Goal: Check status: Check status

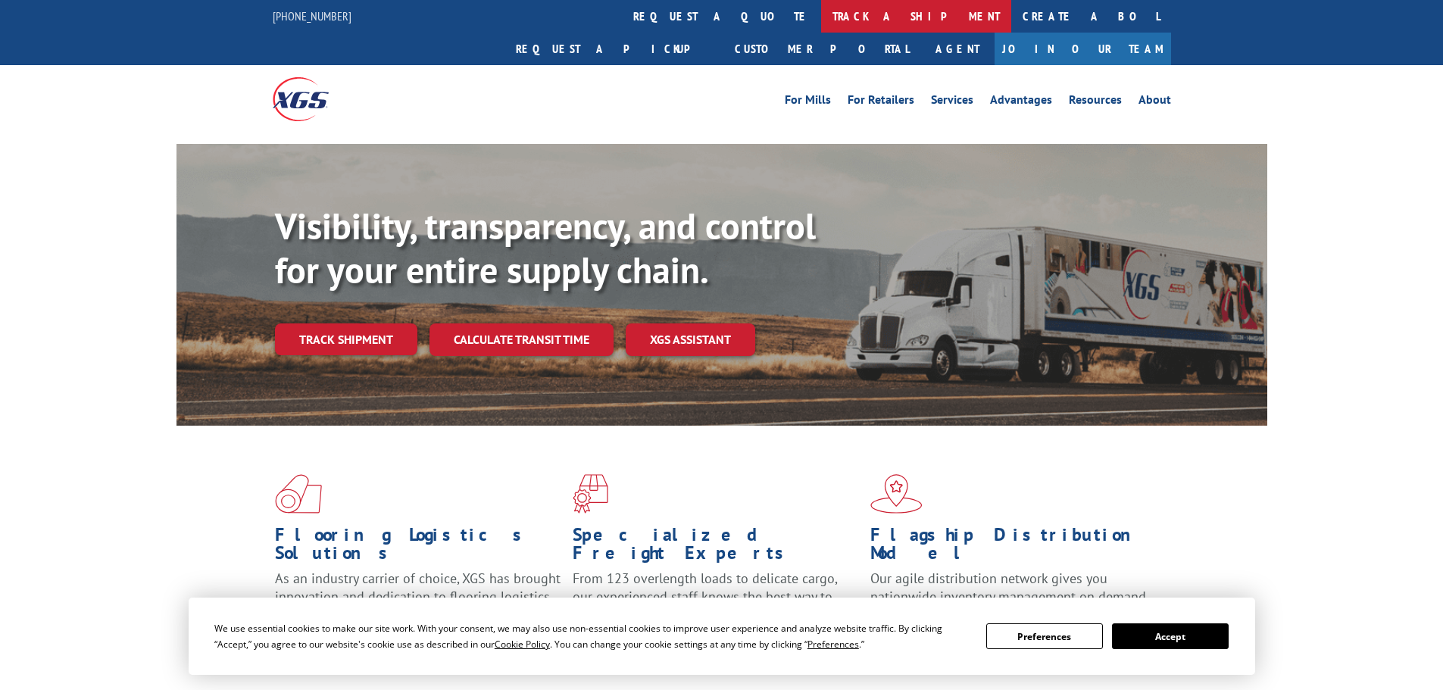
click at [821, 20] on link "track a shipment" at bounding box center [916, 16] width 190 height 33
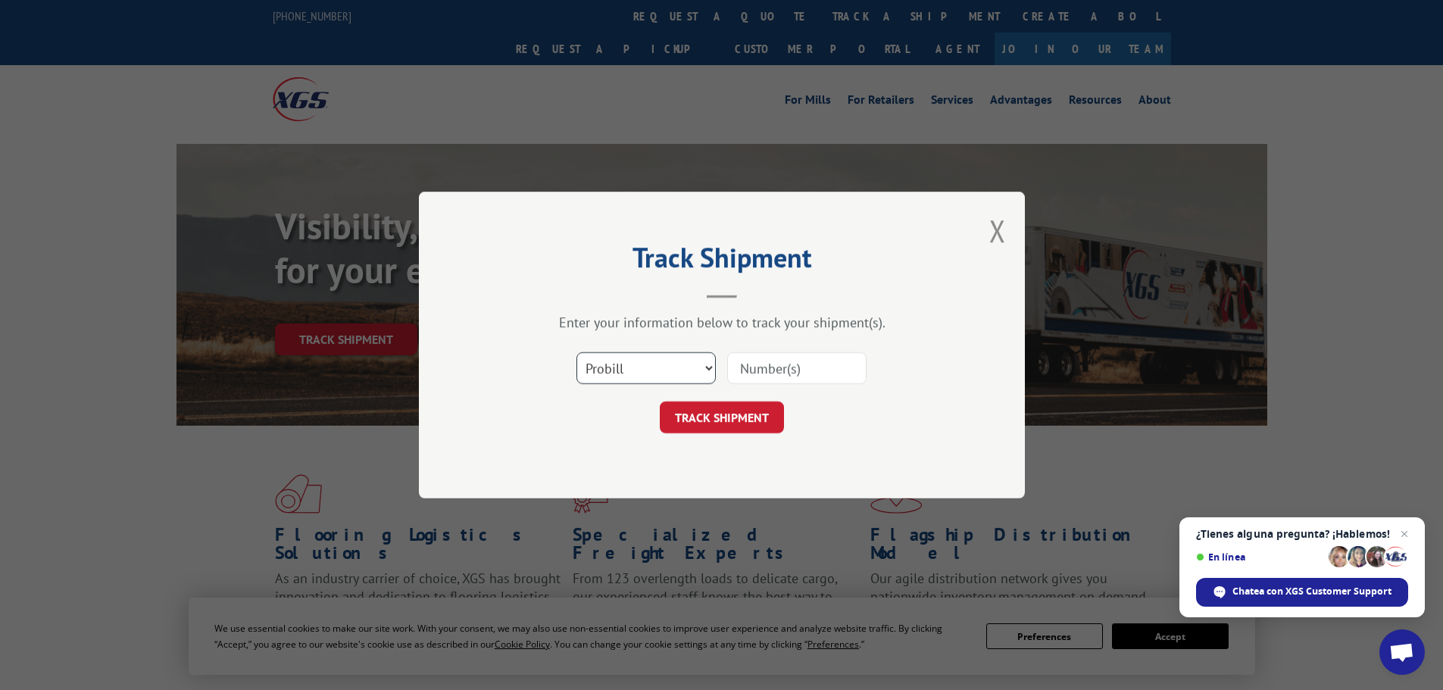
click at [640, 367] on select "Select category... Probill BOL PO" at bounding box center [645, 368] width 139 height 32
click at [754, 358] on input at bounding box center [796, 368] width 139 height 32
paste input "17501709"
type input "17501709"
click at [624, 372] on select "Select category... Probill BOL PO" at bounding box center [645, 368] width 139 height 32
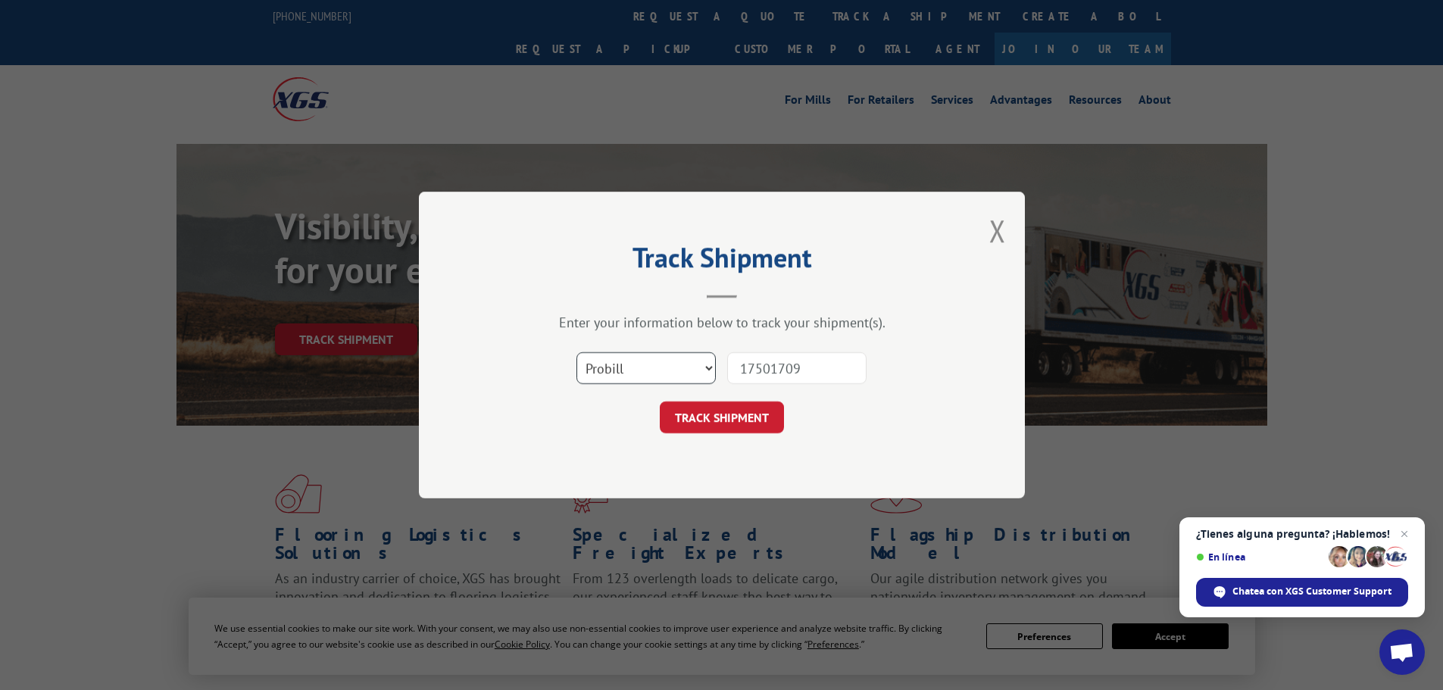
click at [653, 370] on select "Select category... Probill BOL PO" at bounding box center [645, 368] width 139 height 32
click at [735, 413] on button "TRACK SHIPMENT" at bounding box center [722, 417] width 124 height 32
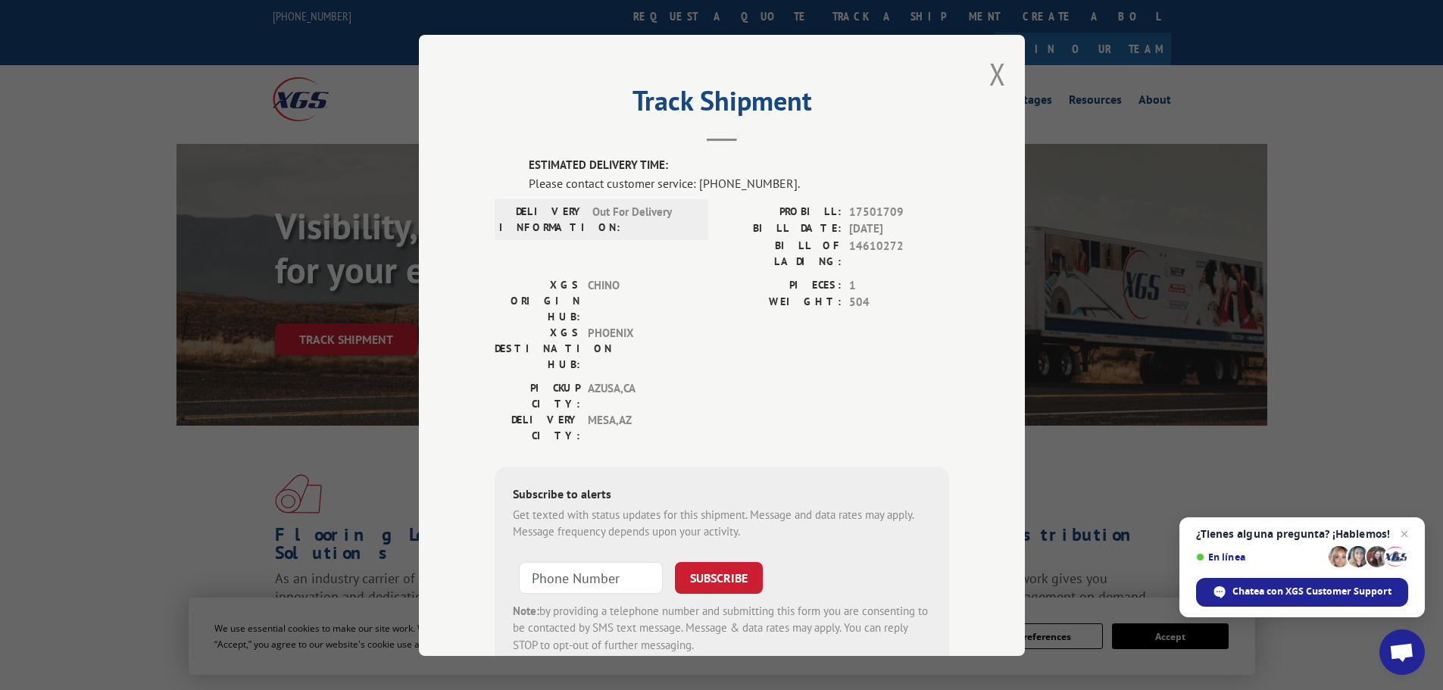
scroll to position [31, 0]
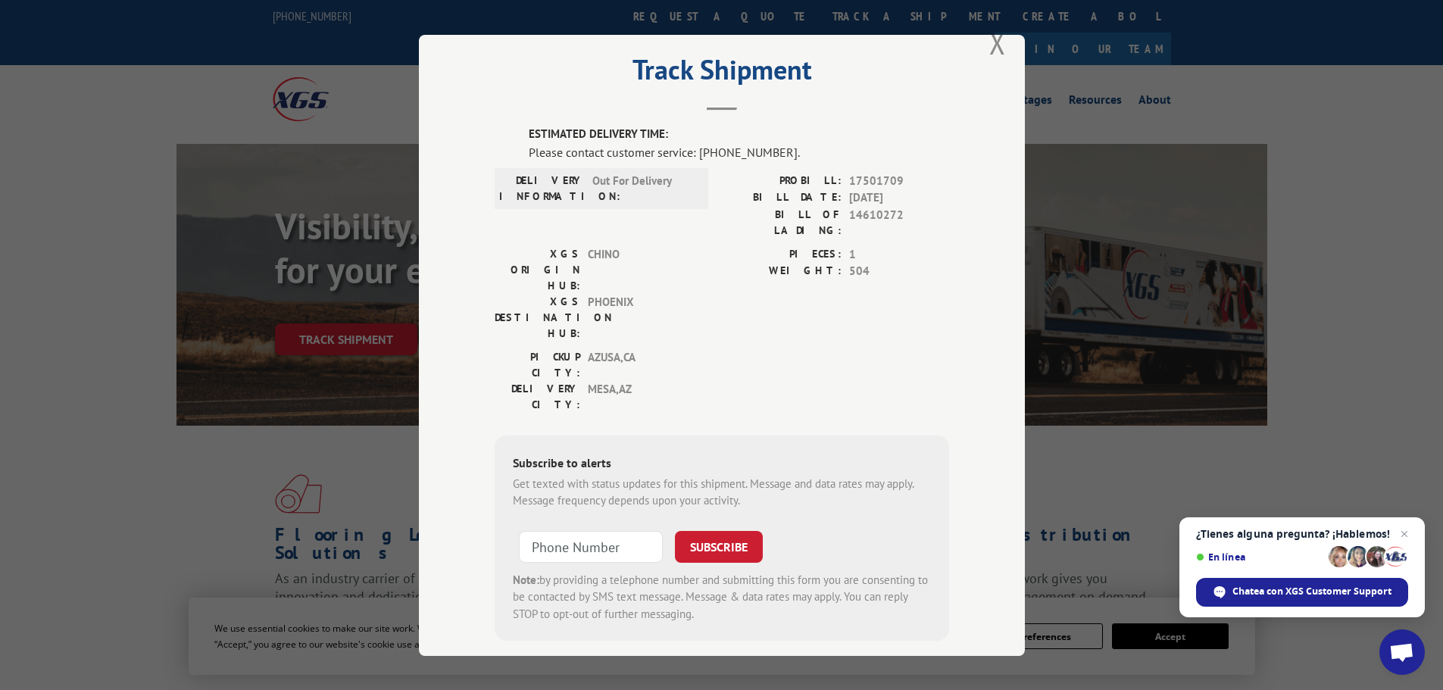
click at [736, 348] on div "PICKUP CITY: [GEOGRAPHIC_DATA] , [GEOGRAPHIC_DATA]: [GEOGRAPHIC_DATA] , [GEOGRA…" at bounding box center [721, 383] width 454 height 71
drag, startPoint x: 697, startPoint y: 157, endPoint x: 782, endPoint y: 149, distance: 85.1
click at [782, 149] on div "Please contact customer service: [PHONE_NUMBER]." at bounding box center [739, 151] width 420 height 18
click at [713, 245] on div "XGS ORIGIN HUB: CHINO XGS DESTINATION HUB: [GEOGRAPHIC_DATA] PIECES: 1 WEIGHT: …" at bounding box center [721, 296] width 454 height 103
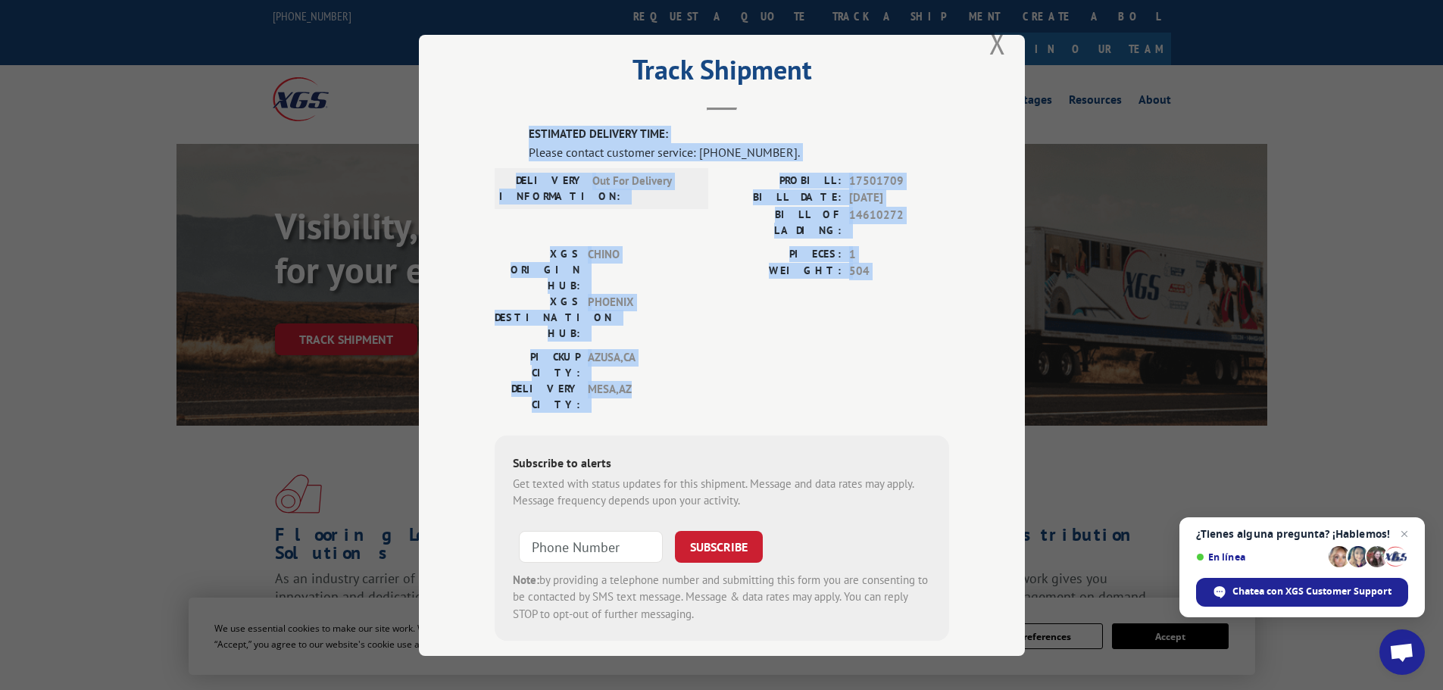
drag, startPoint x: 673, startPoint y: 310, endPoint x: 518, endPoint y: 120, distance: 245.4
click at [518, 120] on div "Track Shipment ESTIMATED DELIVERY TIME: Please contact customer service: [PHONE…" at bounding box center [722, 345] width 606 height 621
drag, startPoint x: 508, startPoint y: 121, endPoint x: 756, endPoint y: 317, distance: 315.4
click at [756, 317] on div "Track Shipment ESTIMATED DELIVERY TIME: Please contact customer service: [PHONE…" at bounding box center [722, 345] width 606 height 621
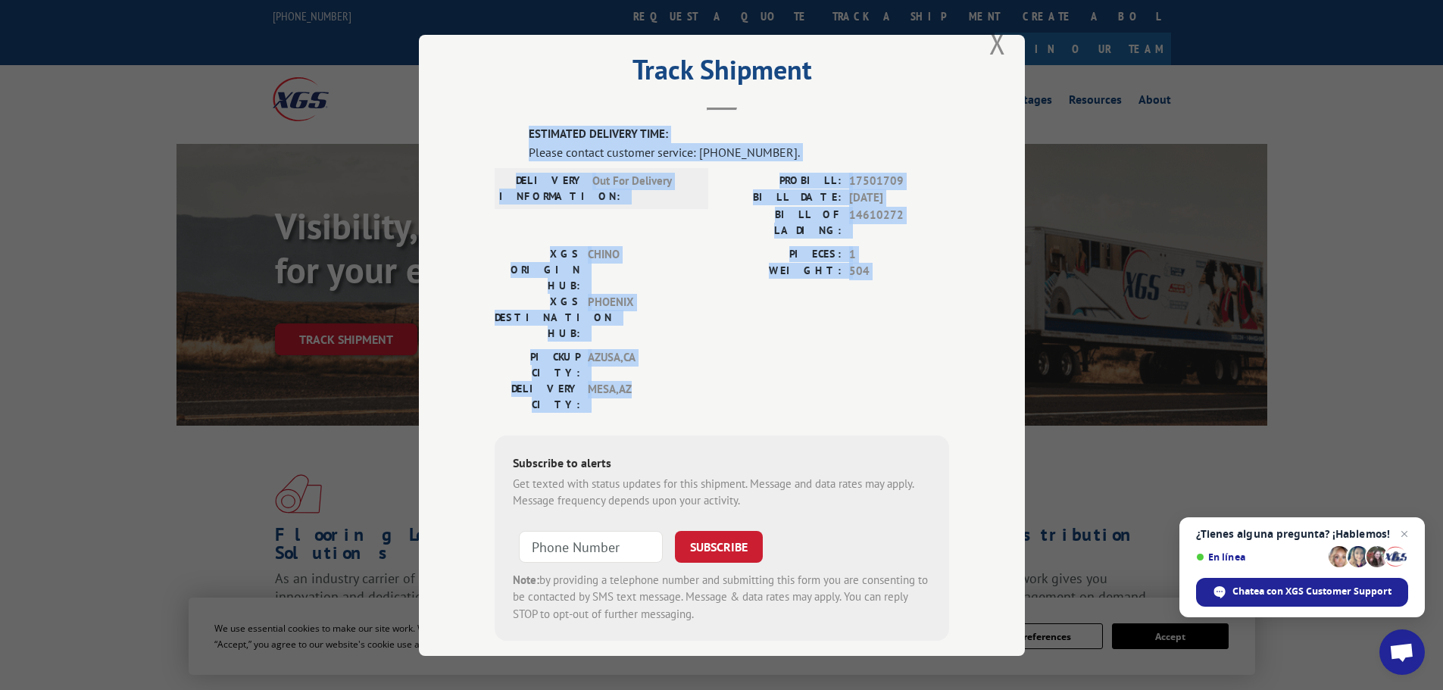
click at [756, 348] on div "PICKUP CITY: [GEOGRAPHIC_DATA] , [GEOGRAPHIC_DATA]: [GEOGRAPHIC_DATA] , [GEOGRA…" at bounding box center [721, 383] width 454 height 71
drag, startPoint x: 756, startPoint y: 317, endPoint x: 501, endPoint y: 128, distance: 317.3
click at [501, 128] on div "ESTIMATED DELIVERY TIME: Please contact customer service: [PHONE_NUMBER]. DELIV…" at bounding box center [721, 383] width 454 height 515
drag, startPoint x: 501, startPoint y: 128, endPoint x: 692, endPoint y: 327, distance: 276.3
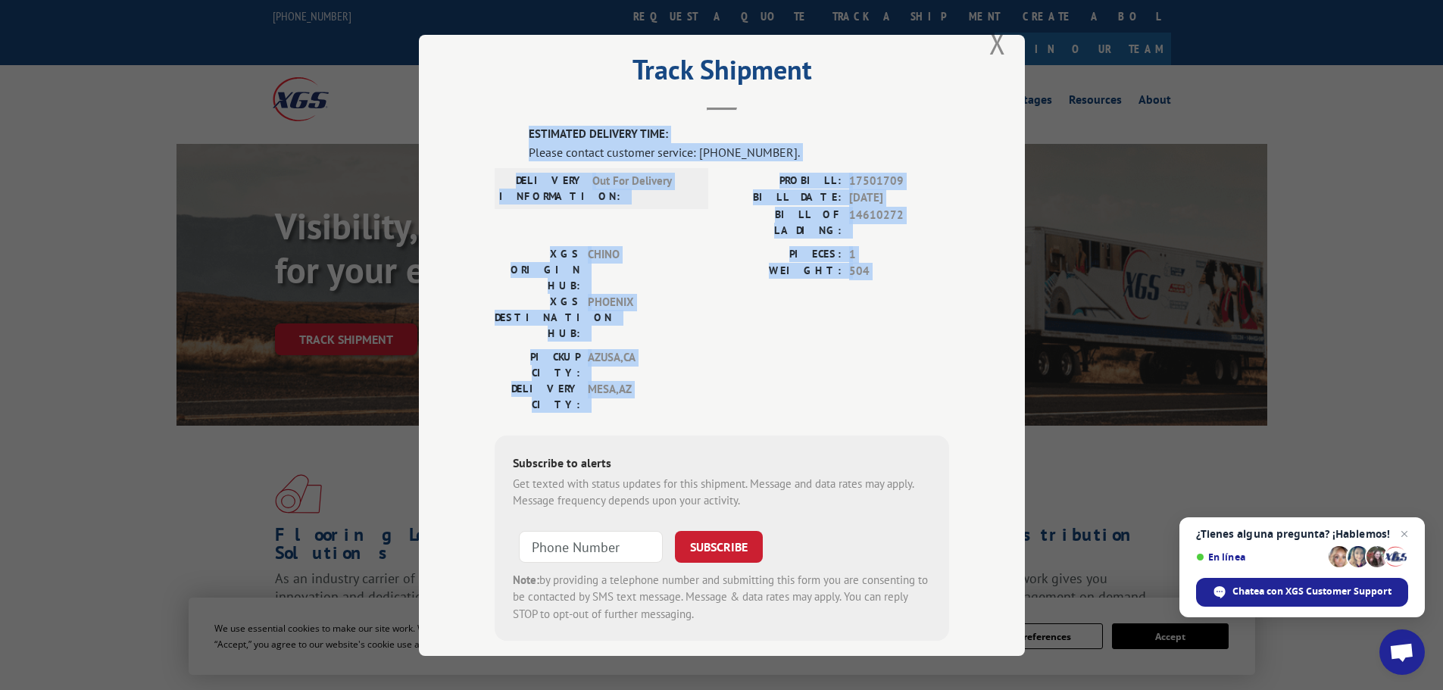
click at [692, 327] on div "ESTIMATED DELIVERY TIME: Please contact customer service: [PHONE_NUMBER]. DELIV…" at bounding box center [721, 383] width 454 height 515
click at [692, 348] on div "PICKUP CITY: [GEOGRAPHIC_DATA] , [GEOGRAPHIC_DATA]: [GEOGRAPHIC_DATA] , [GEOGRA…" at bounding box center [596, 383] width 204 height 71
drag, startPoint x: 692, startPoint y: 327, endPoint x: 507, endPoint y: 95, distance: 297.4
click at [507, 95] on div "Track Shipment ESTIMATED DELIVERY TIME: Please contact customer service: [PHONE…" at bounding box center [722, 345] width 606 height 621
click at [507, 95] on header "Track Shipment" at bounding box center [721, 84] width 454 height 51
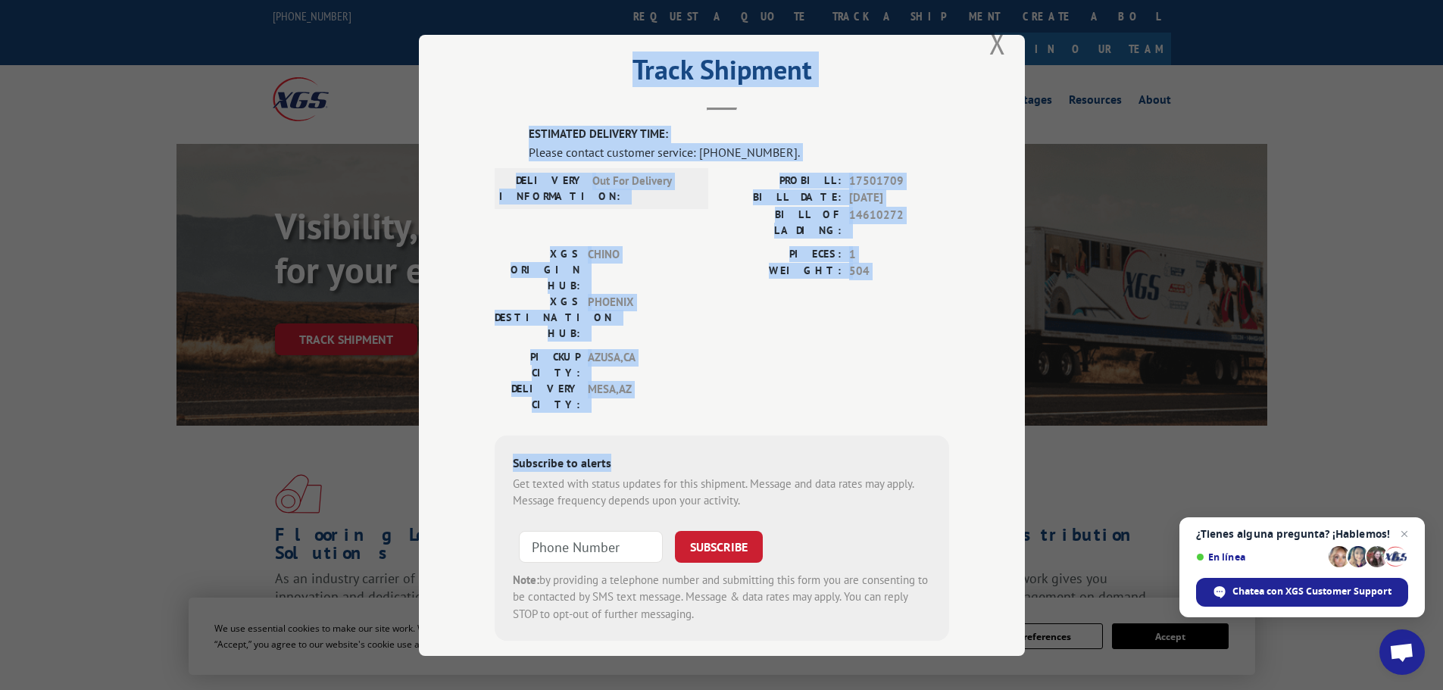
drag, startPoint x: 507, startPoint y: 95, endPoint x: 689, endPoint y: 338, distance: 304.0
click at [689, 338] on div "Track Shipment ESTIMATED DELIVERY TIME: Please contact customer service: [PHONE…" at bounding box center [722, 345] width 606 height 621
click at [689, 338] on div "ESTIMATED DELIVERY TIME: Please contact customer service: [PHONE_NUMBER]. DELIV…" at bounding box center [721, 383] width 454 height 515
drag, startPoint x: 611, startPoint y: 380, endPoint x: 510, endPoint y: 76, distance: 320.2
click at [510, 76] on div "Track Shipment ESTIMATED DELIVERY TIME: Please contact customer service: [PHONE…" at bounding box center [722, 345] width 606 height 621
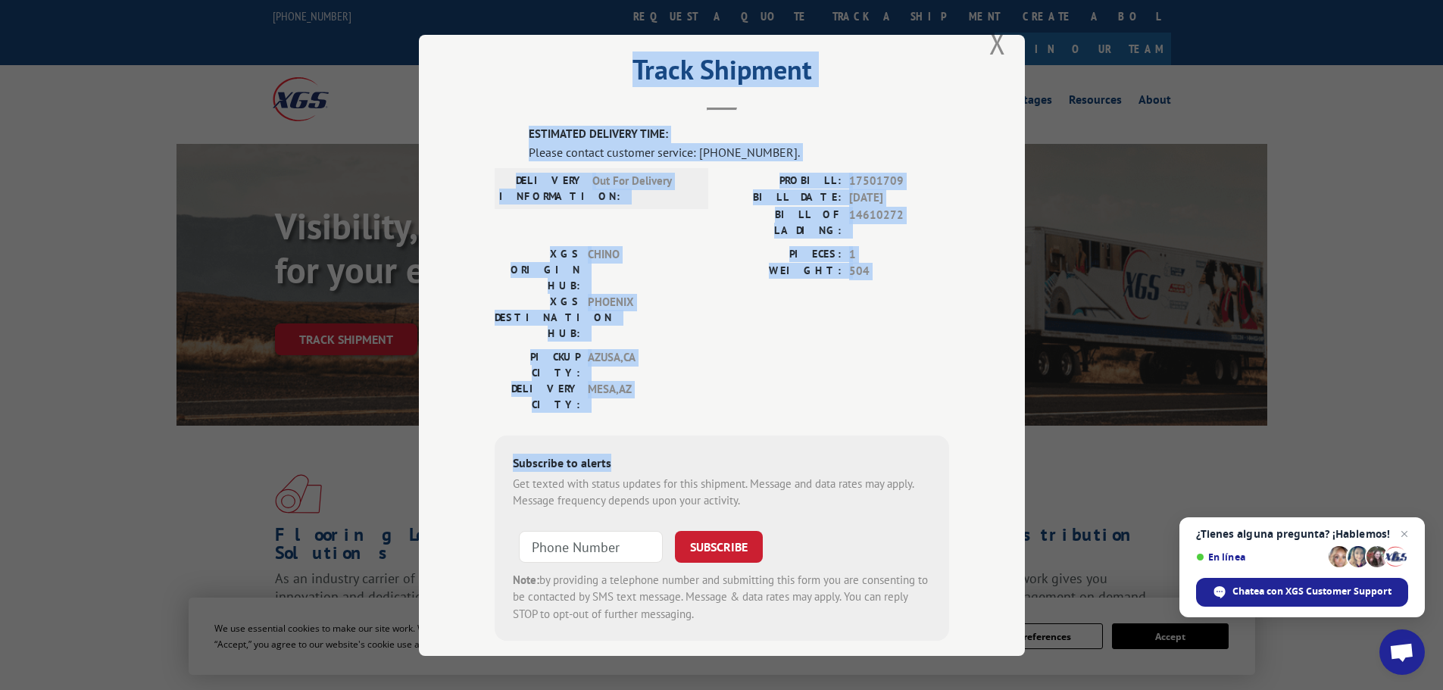
click at [510, 76] on h2 "Track Shipment" at bounding box center [721, 73] width 454 height 29
drag, startPoint x: 510, startPoint y: 76, endPoint x: 638, endPoint y: 364, distance: 315.2
click at [638, 364] on div "Track Shipment ESTIMATED DELIVERY TIME: Please contact customer service: [PHONE…" at bounding box center [722, 345] width 606 height 621
click at [638, 453] on div "Subscribe to alerts" at bounding box center [722, 464] width 418 height 22
drag, startPoint x: 505, startPoint y: 391, endPoint x: 735, endPoint y: 547, distance: 277.4
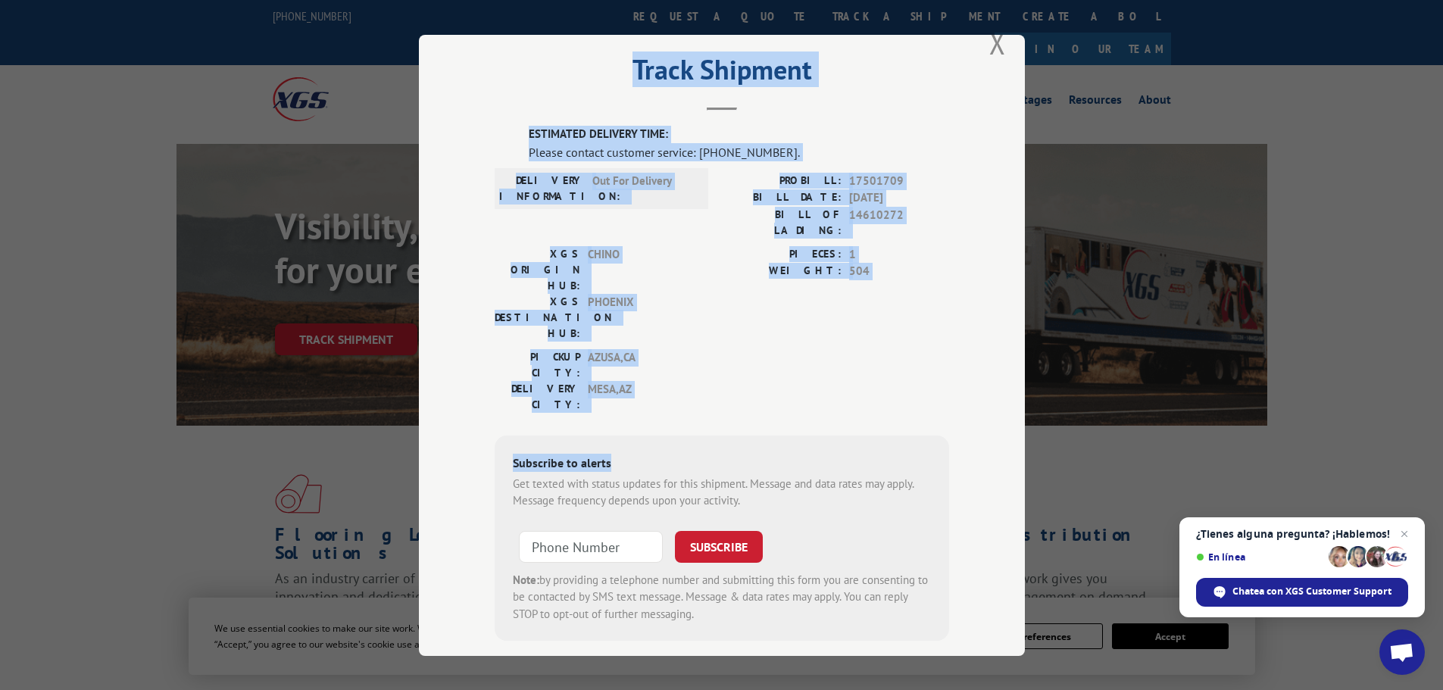
click at [735, 547] on div "Subscribe to alerts Get texted with status updates for this shipment. Message a…" at bounding box center [721, 538] width 454 height 206
drag, startPoint x: 725, startPoint y: 541, endPoint x: 501, endPoint y: 362, distance: 286.5
click at [501, 435] on div "Subscribe to alerts Get texted with status updates for this shipment. Message a…" at bounding box center [721, 538] width 454 height 206
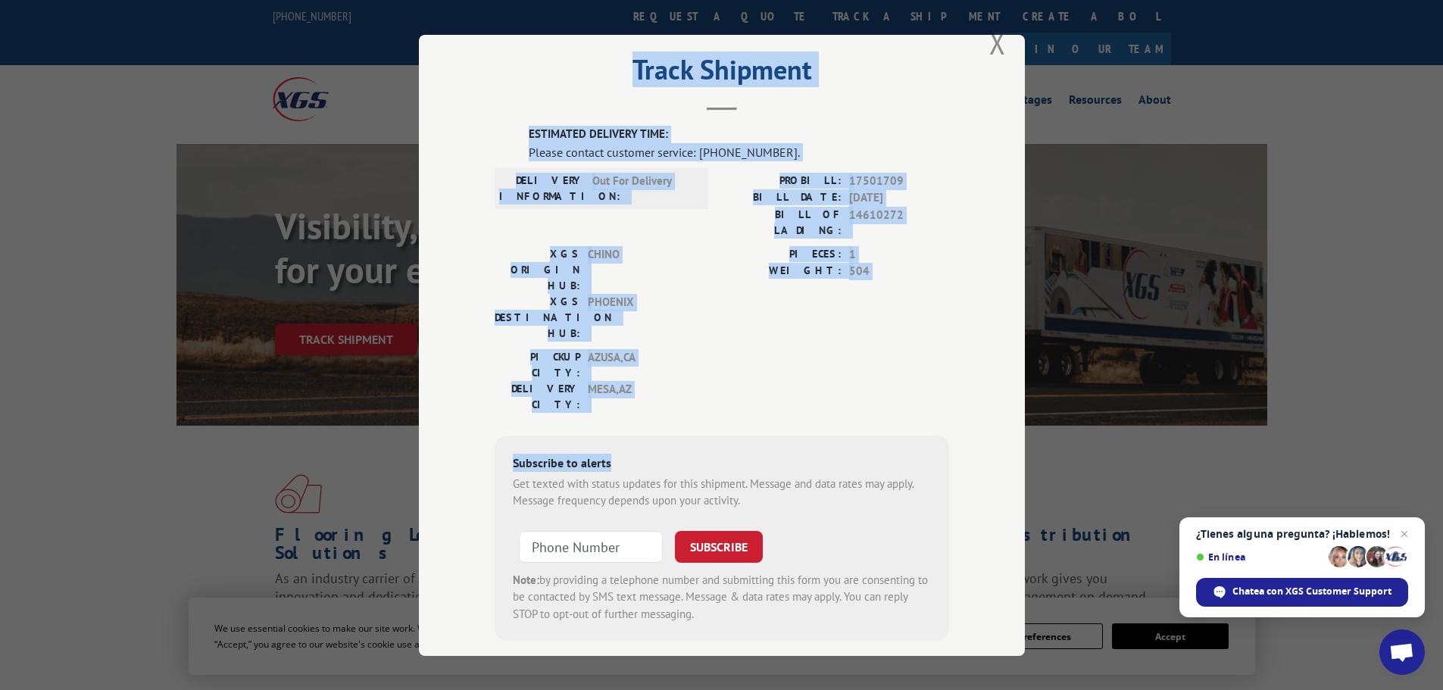
drag, startPoint x: 501, startPoint y: 362, endPoint x: 750, endPoint y: 535, distance: 302.9
click at [750, 535] on div "Subscribe to alerts Get texted with status updates for this shipment. Message a…" at bounding box center [721, 538] width 454 height 206
drag, startPoint x: 750, startPoint y: 535, endPoint x: 494, endPoint y: 357, distance: 311.7
click at [494, 435] on div "Subscribe to alerts Get texted with status updates for this shipment. Message a…" at bounding box center [721, 538] width 454 height 206
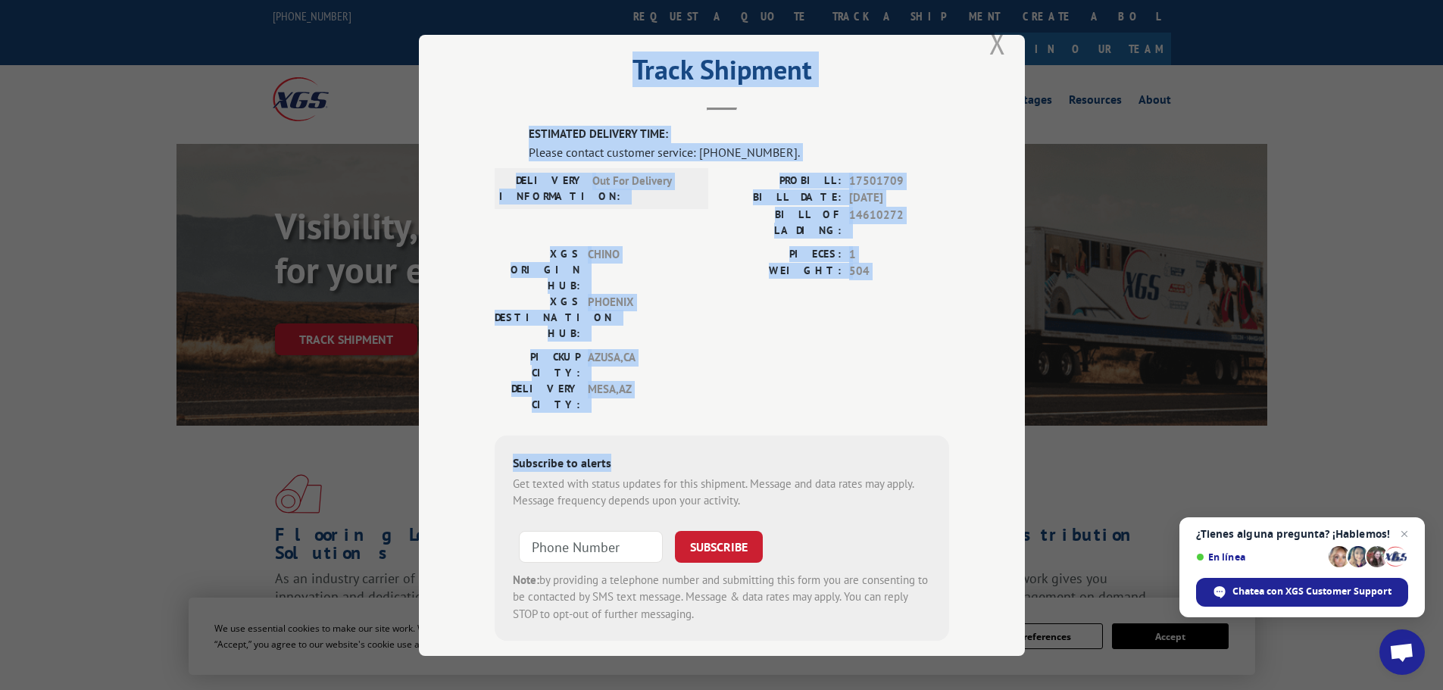
click at [991, 48] on button "Close modal" at bounding box center [997, 43] width 17 height 40
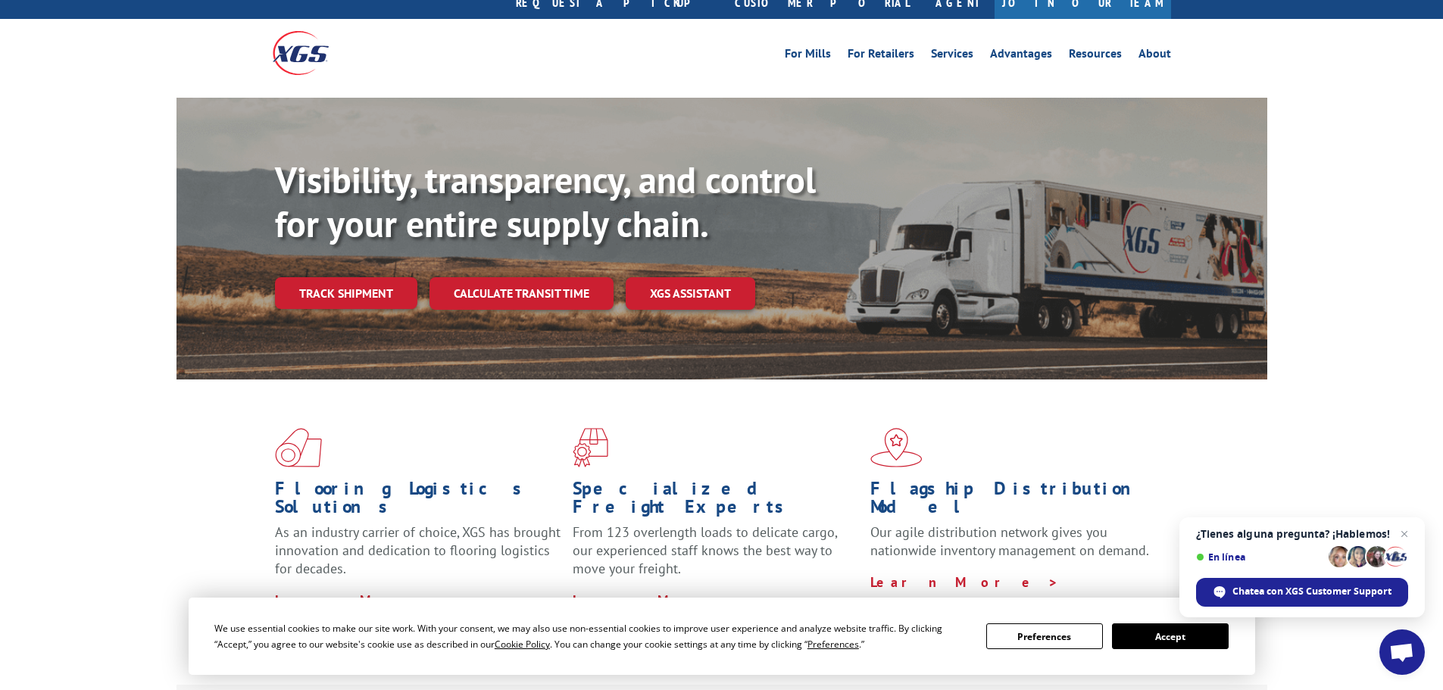
scroll to position [151, 0]
